Goal: Navigation & Orientation: Understand site structure

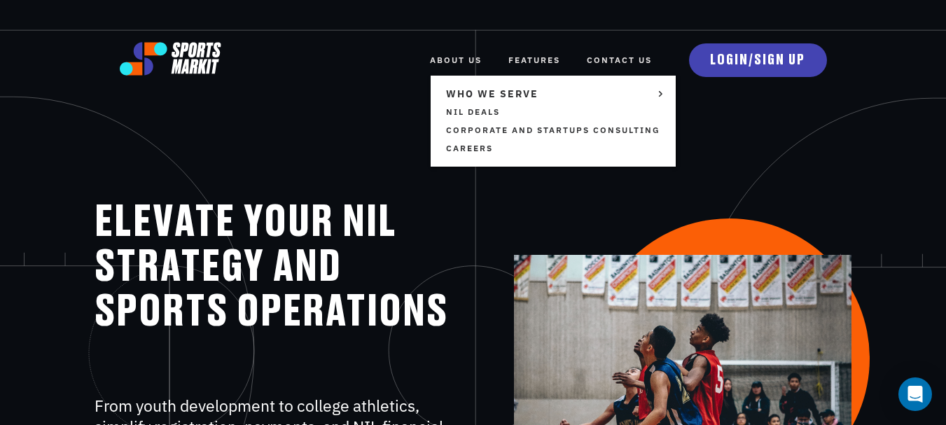
click at [452, 55] on link "ABOUT US" at bounding box center [456, 60] width 52 height 31
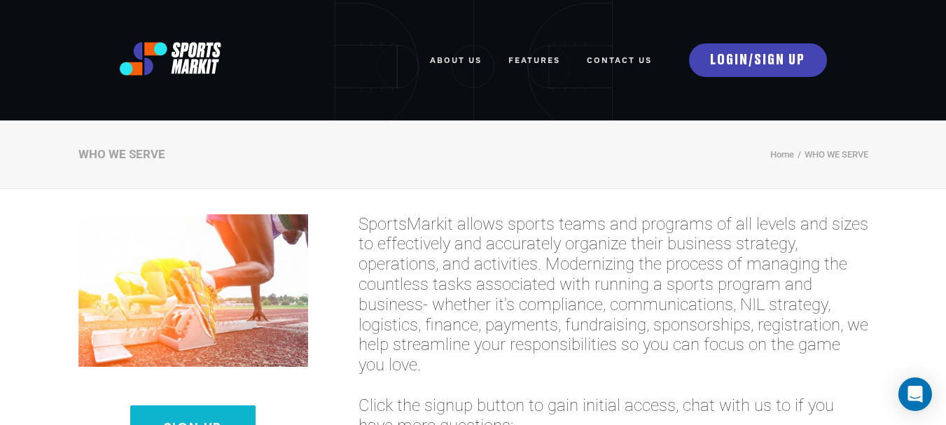
click at [545, 58] on link "FEATURES" at bounding box center [534, 60] width 52 height 31
